Goal: Register for event/course

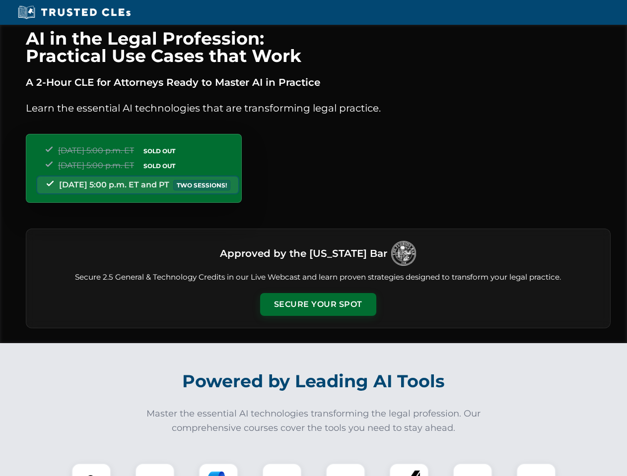
click at [318, 305] on button "Secure Your Spot" at bounding box center [318, 304] width 116 height 23
click at [91, 470] on img at bounding box center [91, 483] width 29 height 29
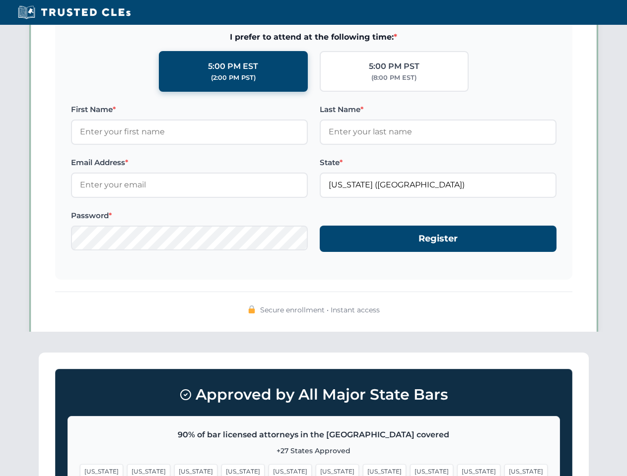
click at [363, 470] on span "[US_STATE]" at bounding box center [384, 472] width 43 height 14
click at [457, 470] on span "[US_STATE]" at bounding box center [478, 472] width 43 height 14
